Goal: Task Accomplishment & Management: Manage account settings

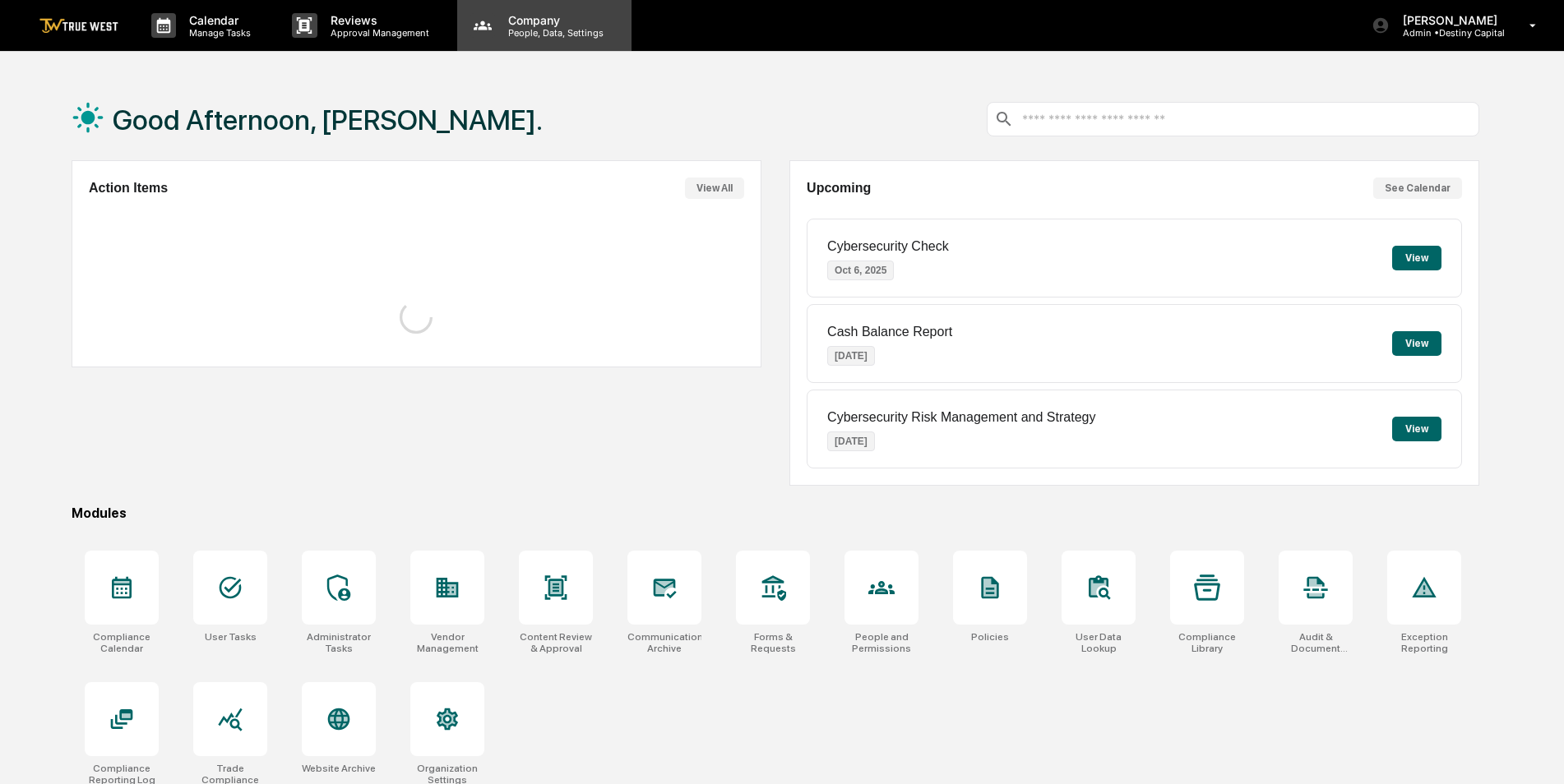
click at [519, 32] on p "People, Data, Settings" at bounding box center [553, 33] width 117 height 11
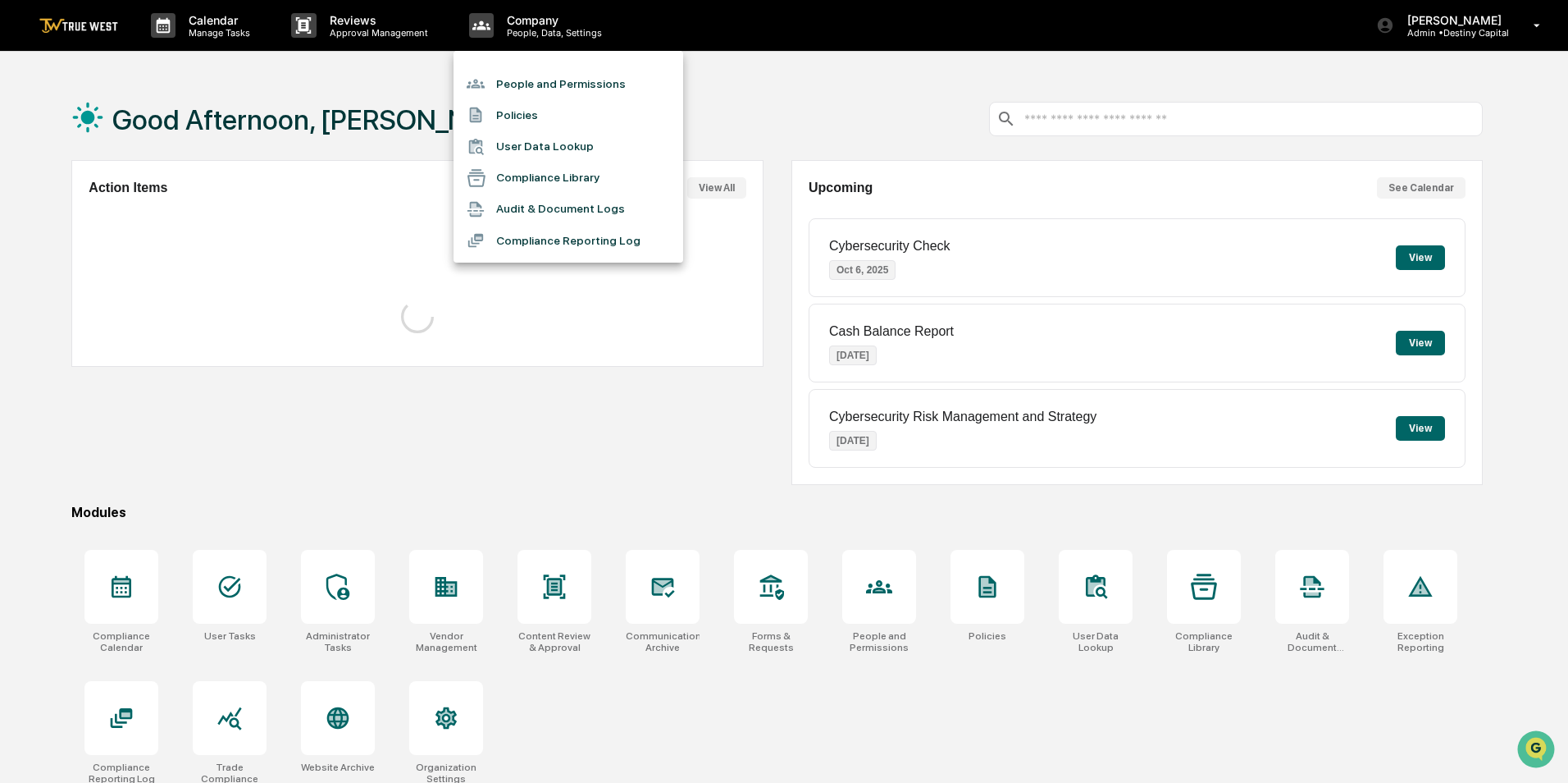
click at [522, 78] on li "People and Permissions" at bounding box center [568, 83] width 230 height 31
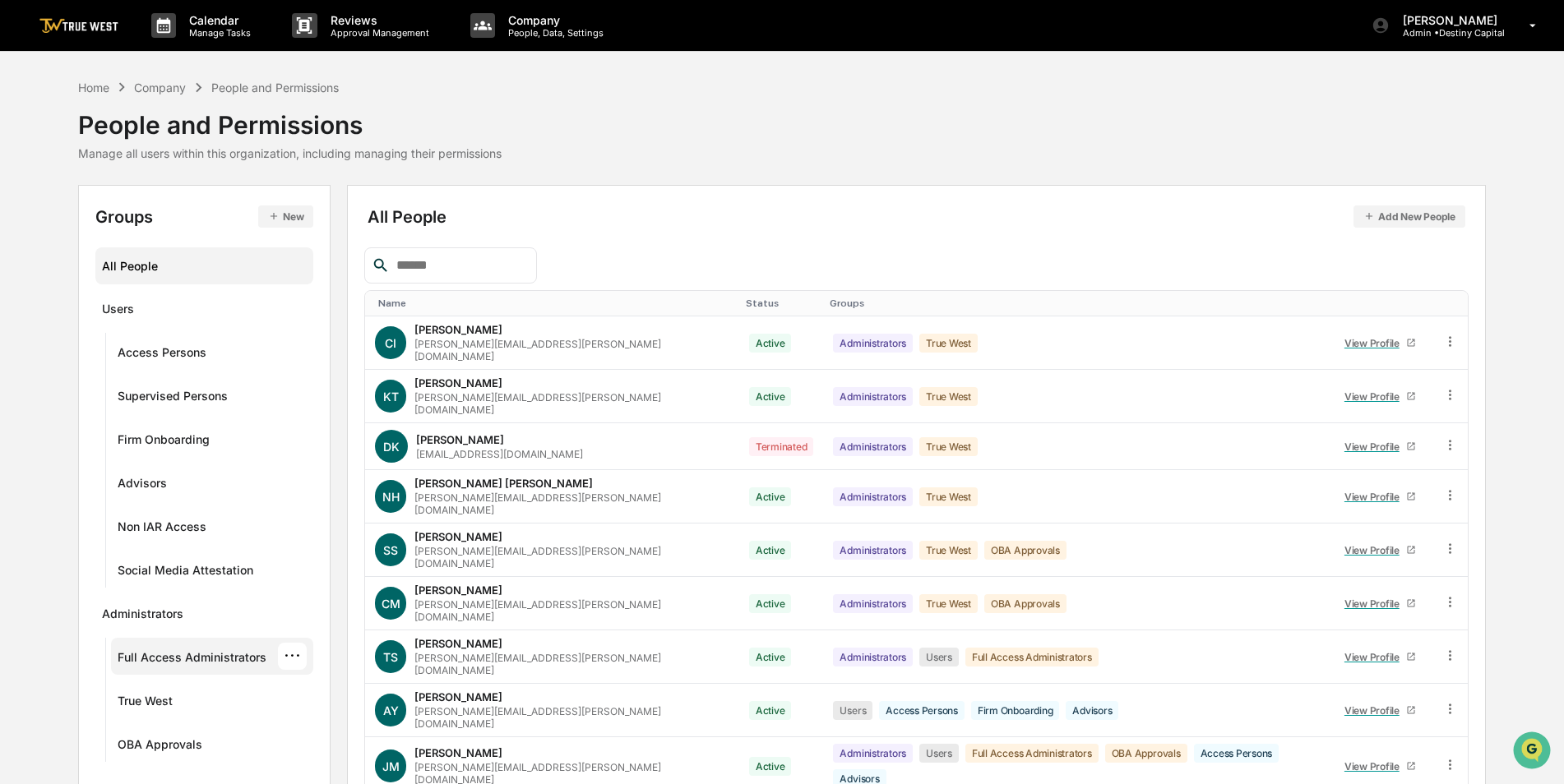
click at [230, 659] on div "Full Access Administrators" at bounding box center [192, 660] width 149 height 20
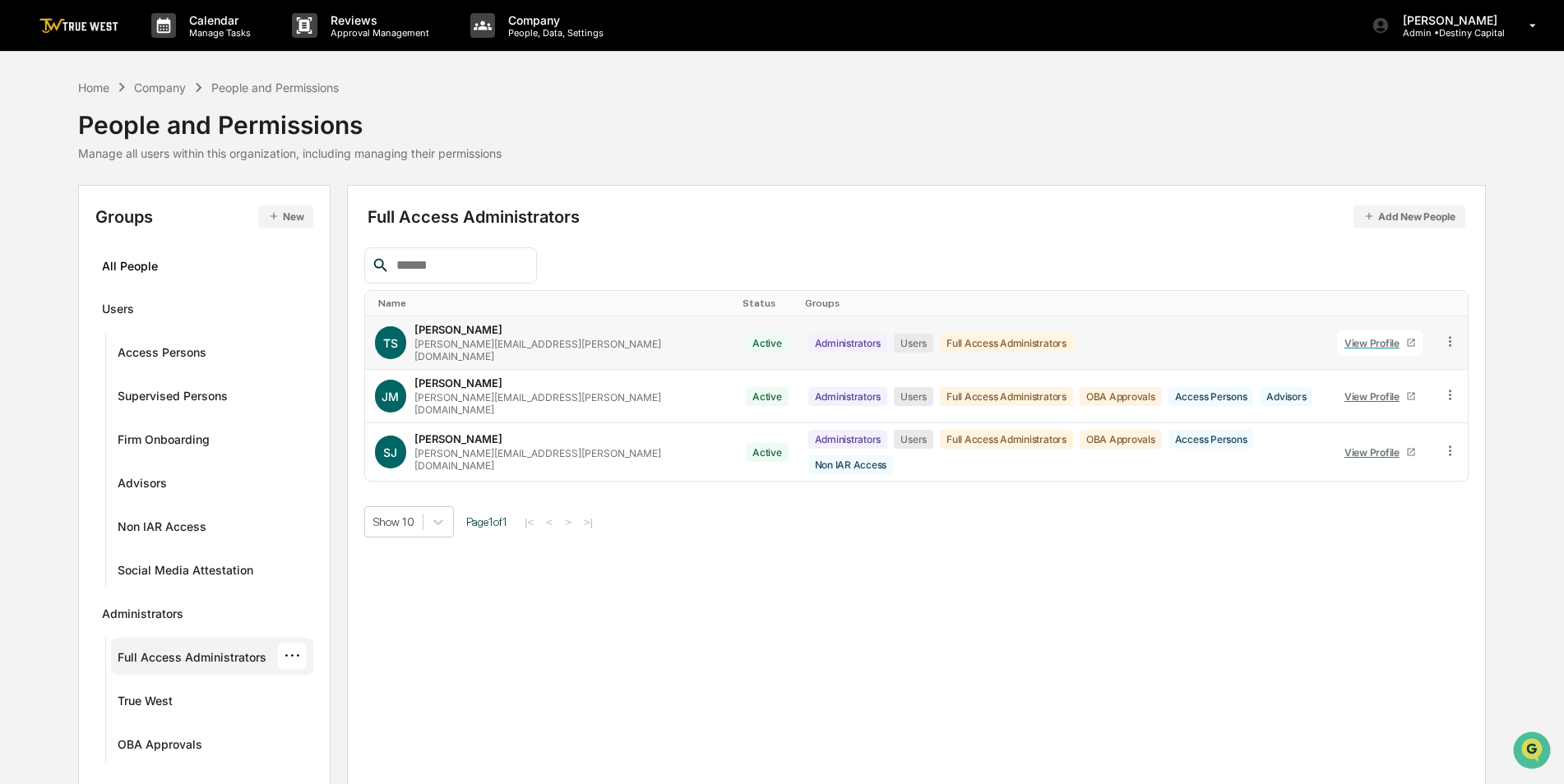
click at [1449, 335] on icon at bounding box center [1450, 341] width 16 height 16
click at [1404, 370] on div "Groups & Permissions" at bounding box center [1374, 368] width 141 height 20
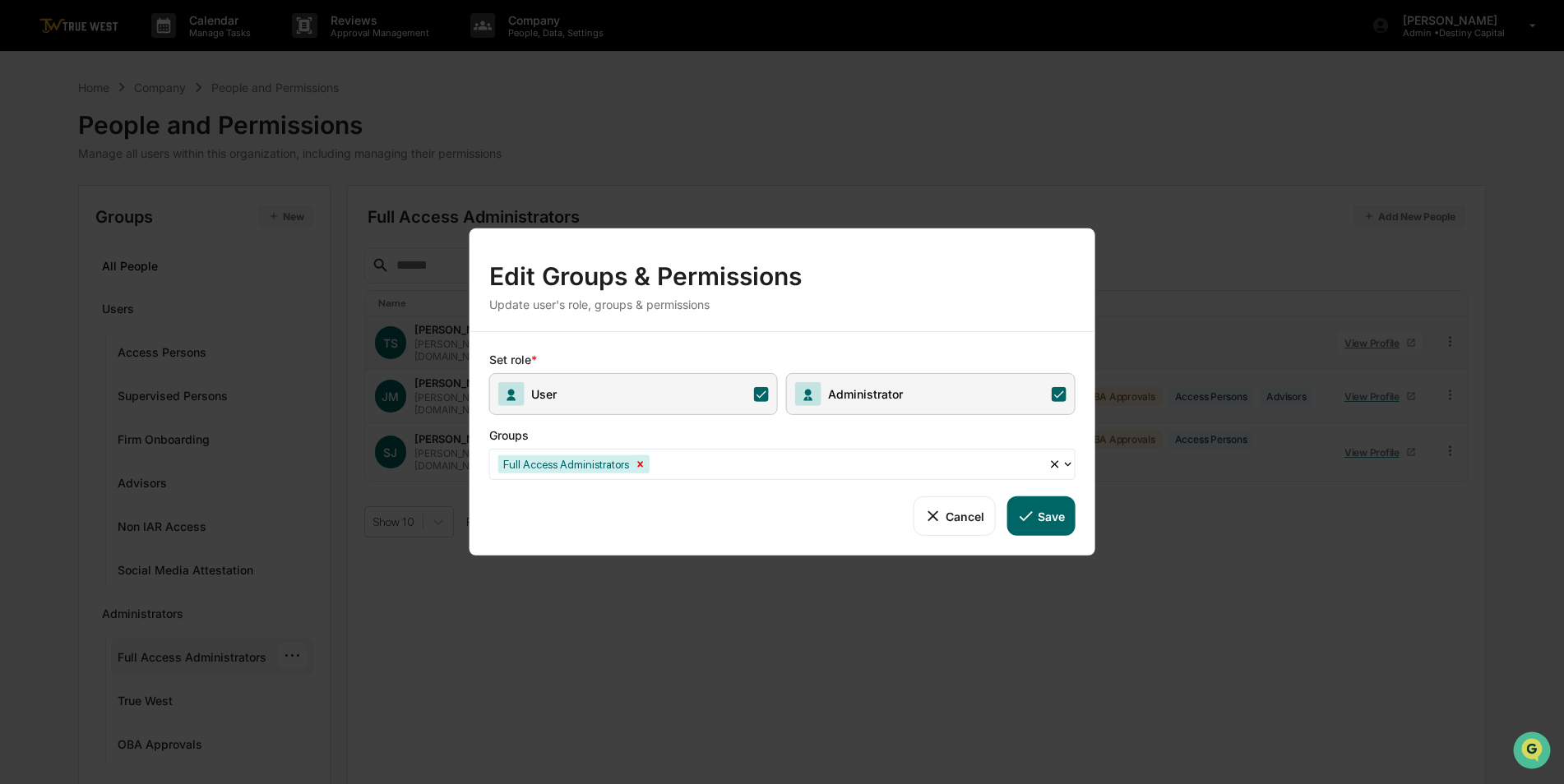
click at [639, 462] on icon "Remove Full Access Administrators" at bounding box center [640, 464] width 6 height 6
click at [665, 474] on div "Select Groups..." at bounding box center [776, 464] width 571 height 25
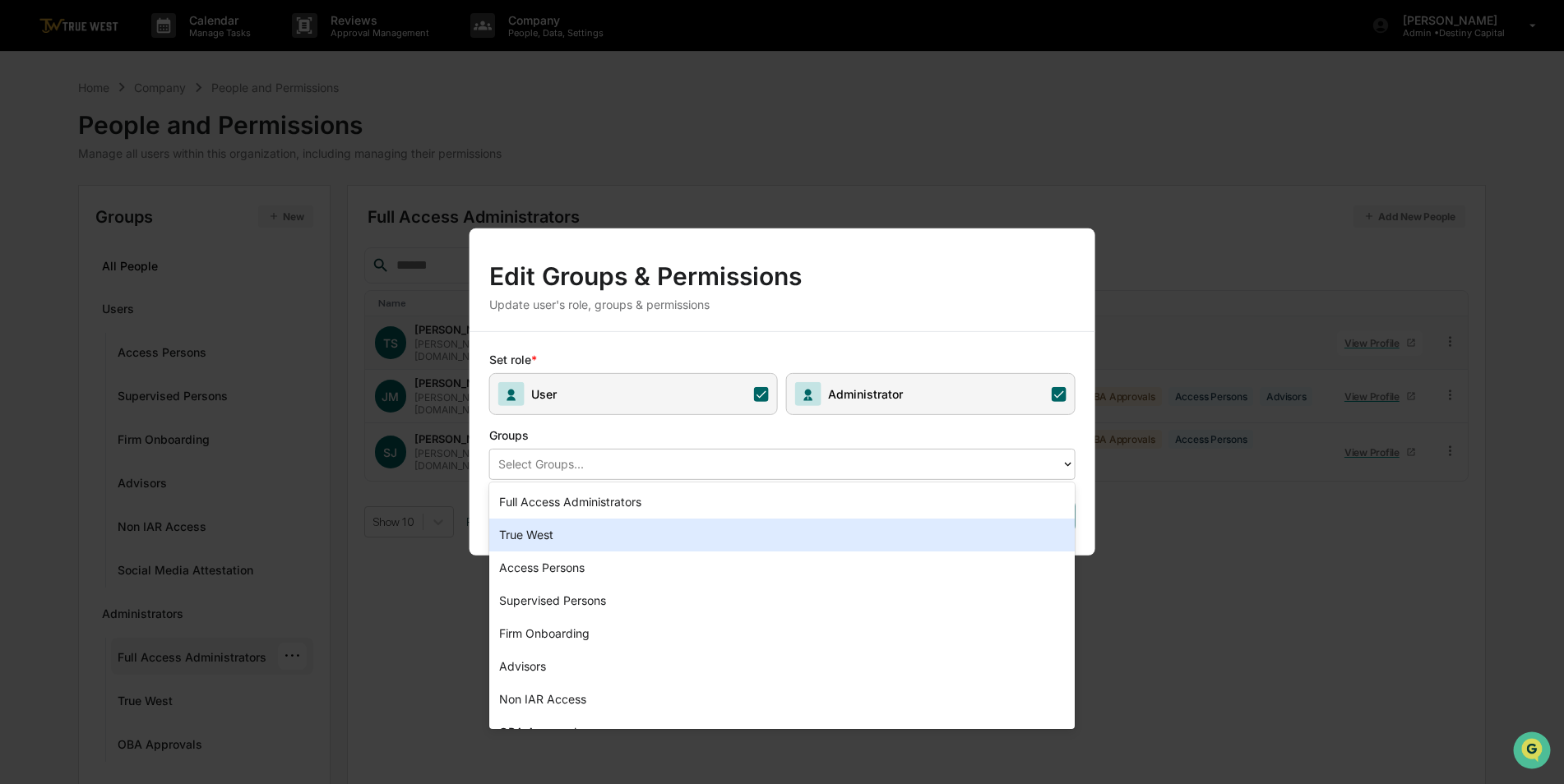
click at [571, 533] on div "True West" at bounding box center [782, 534] width 586 height 33
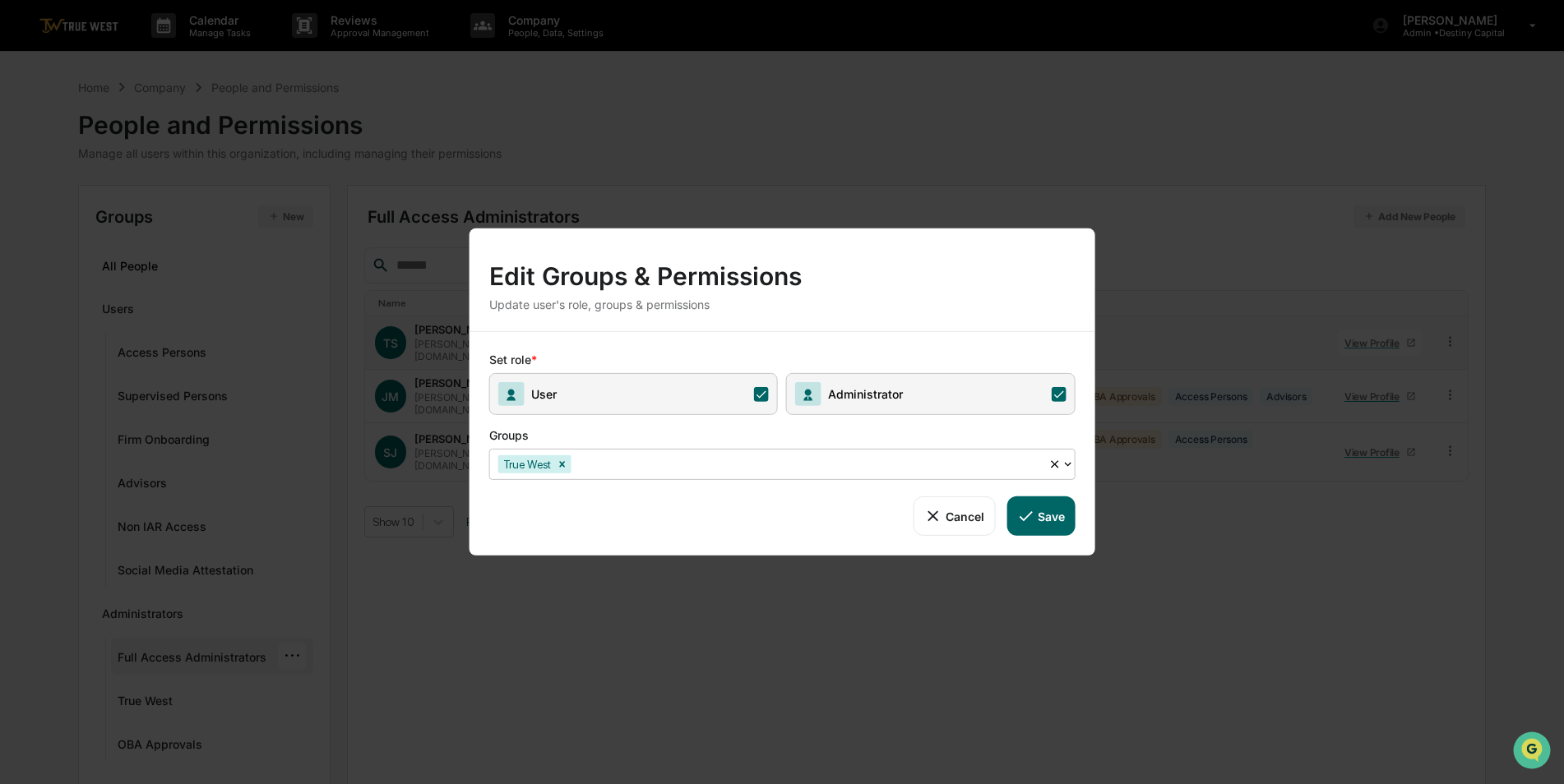
click at [1052, 523] on button "Save" at bounding box center [1040, 516] width 68 height 40
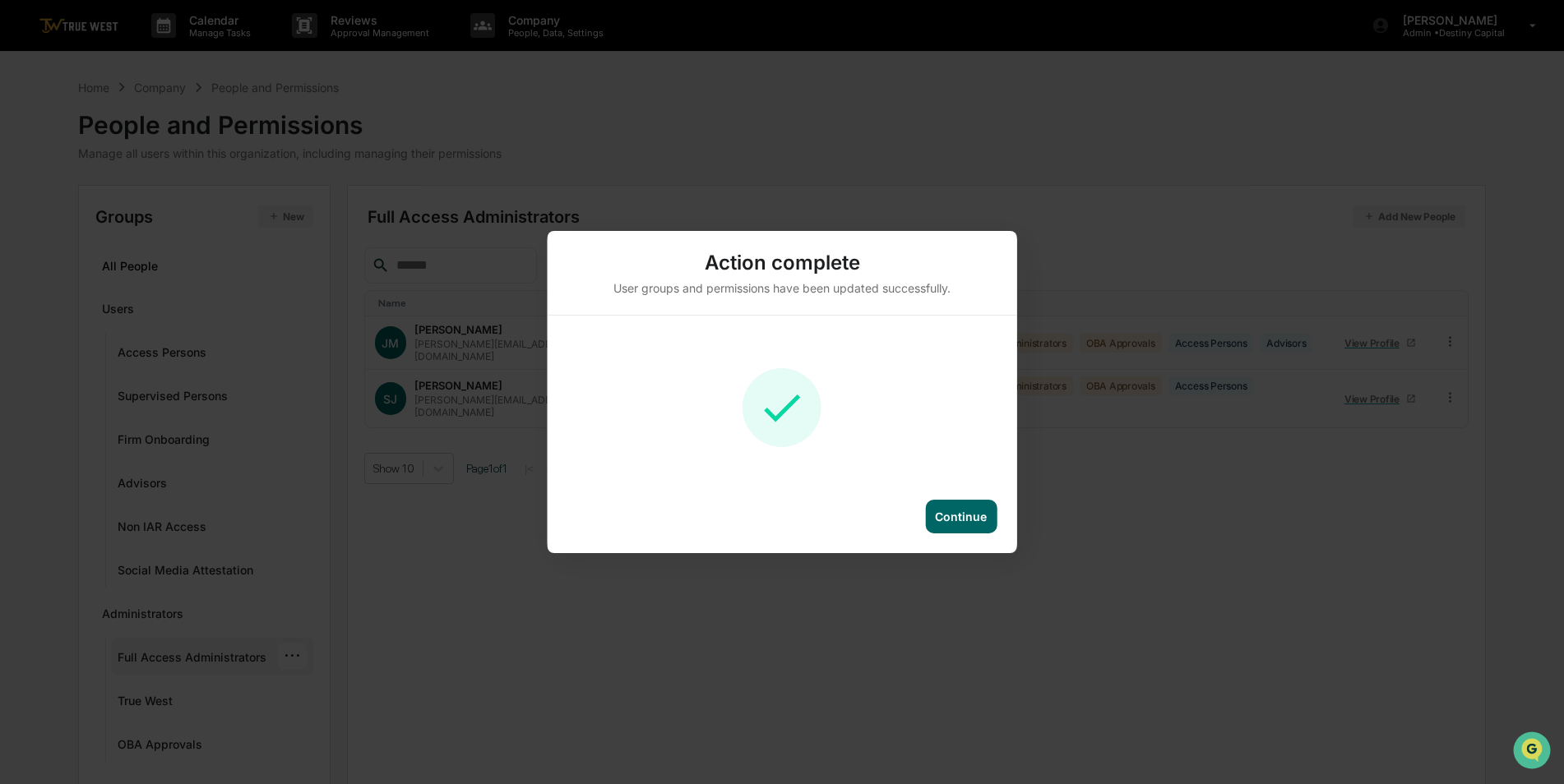
click at [983, 512] on div "Continue" at bounding box center [960, 516] width 52 height 14
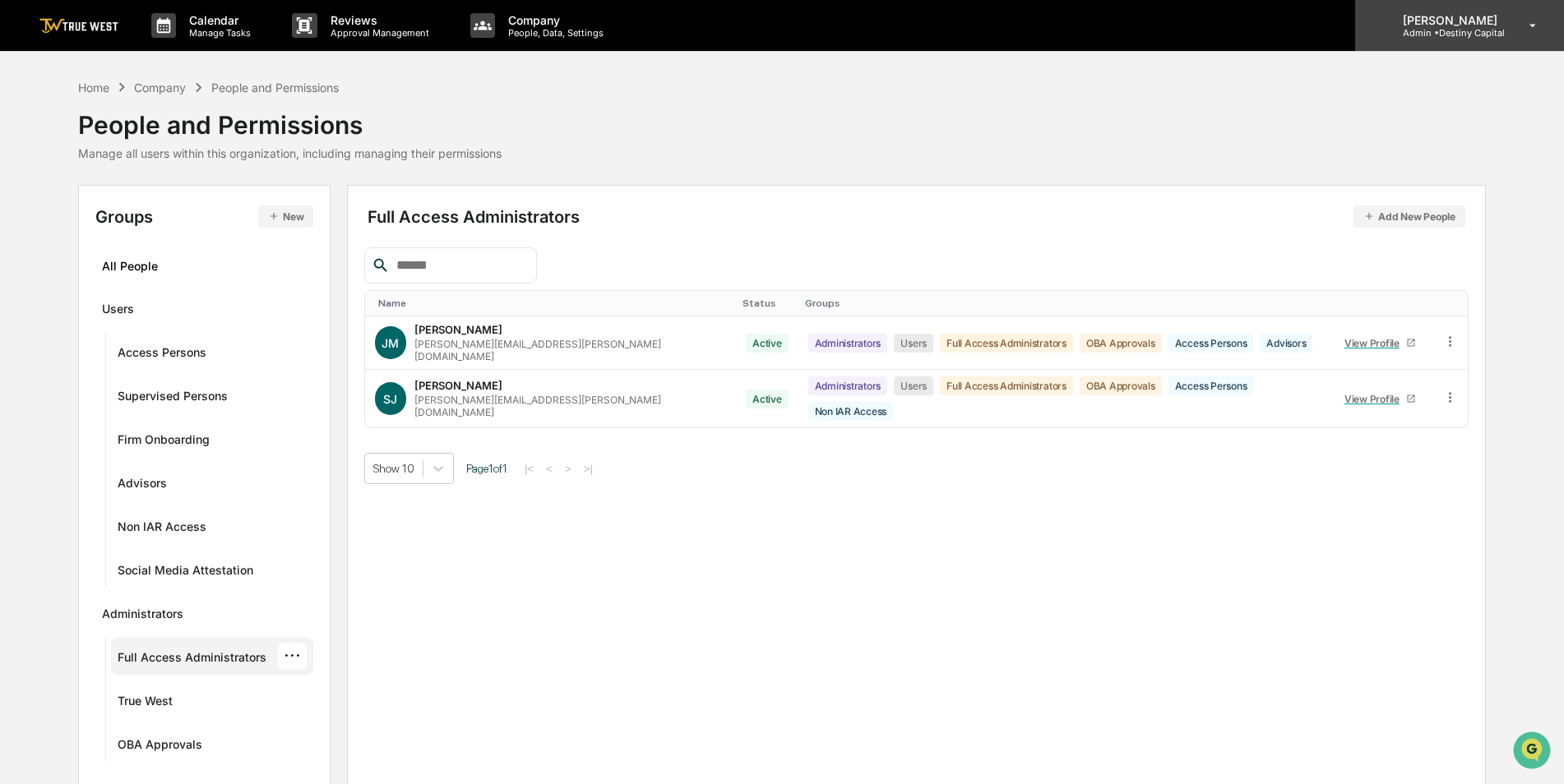
click at [1472, 35] on p "Admin • Destiny Capital" at bounding box center [1447, 33] width 116 height 11
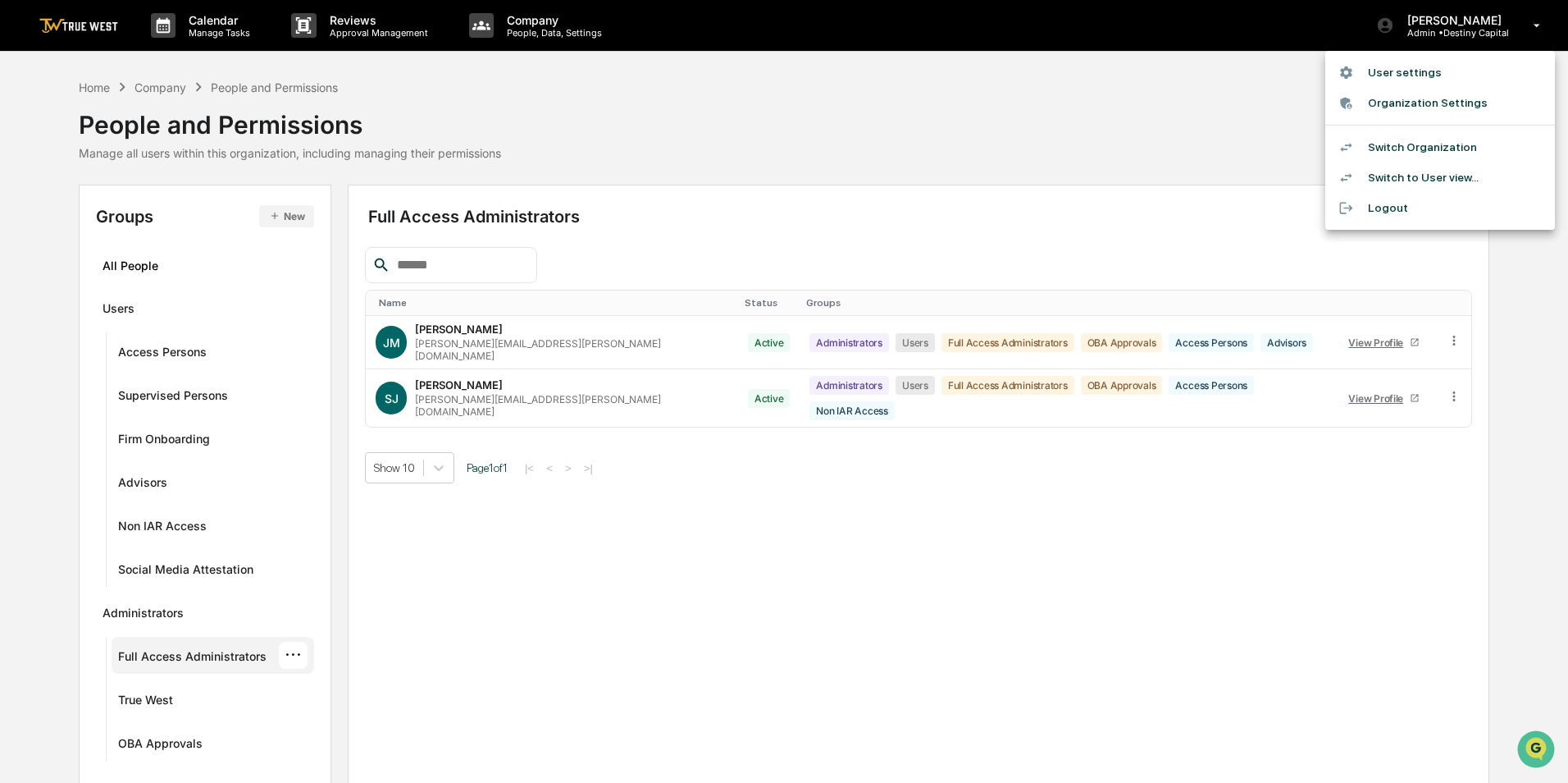
click at [1419, 144] on li "Switch Organization" at bounding box center [1440, 147] width 230 height 30
